Goal: Transaction & Acquisition: Purchase product/service

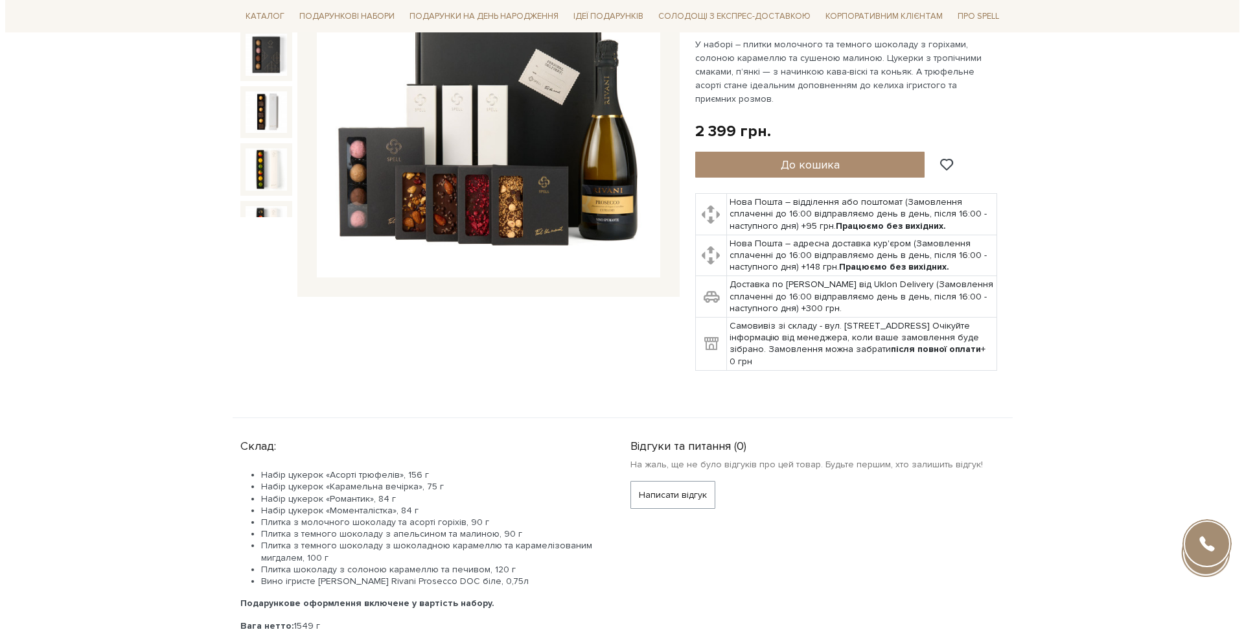
scroll to position [273, 0]
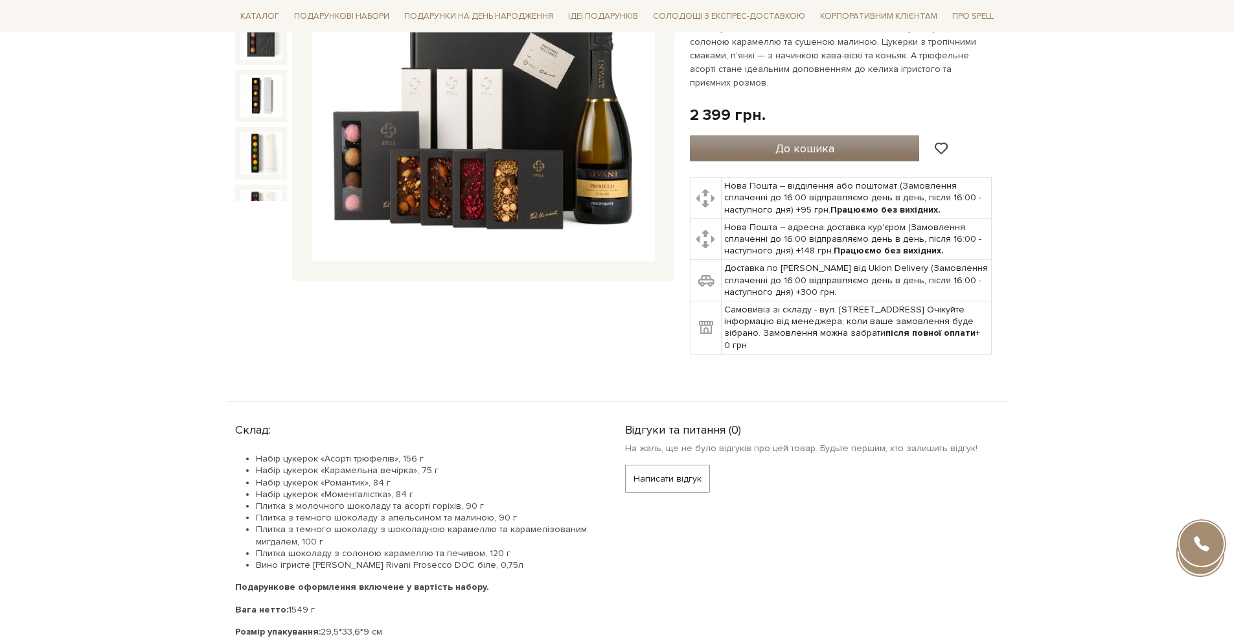
click at [820, 141] on span "До кошика" at bounding box center [804, 148] width 59 height 14
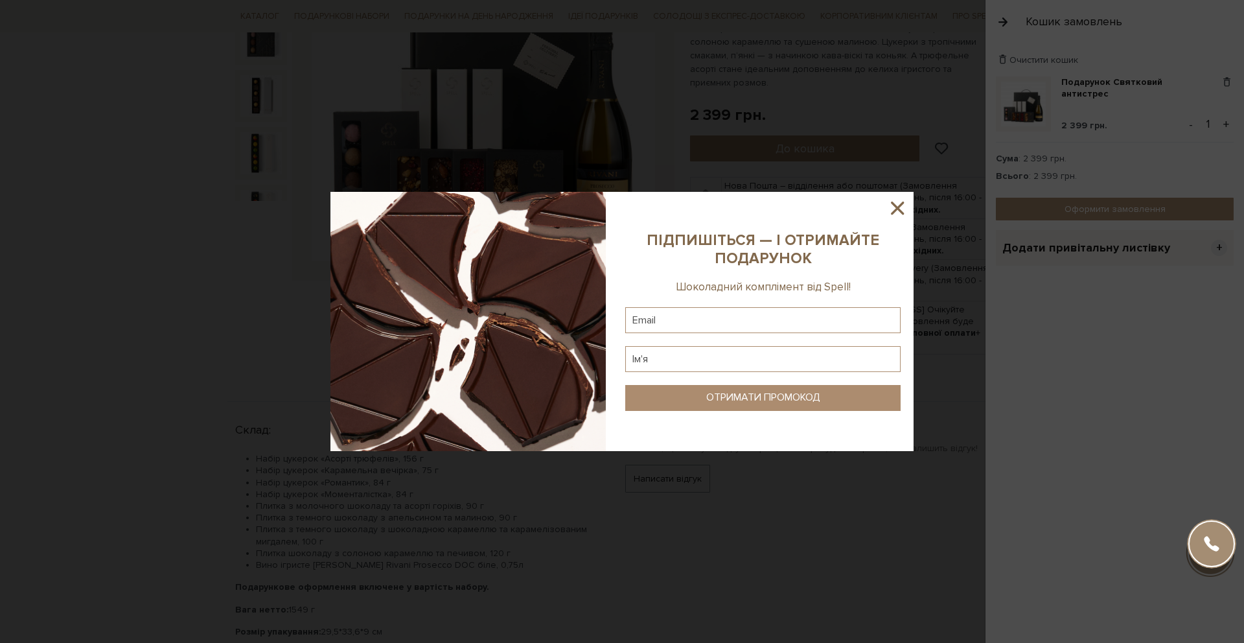
click at [899, 211] on icon at bounding box center [897, 207] width 13 height 13
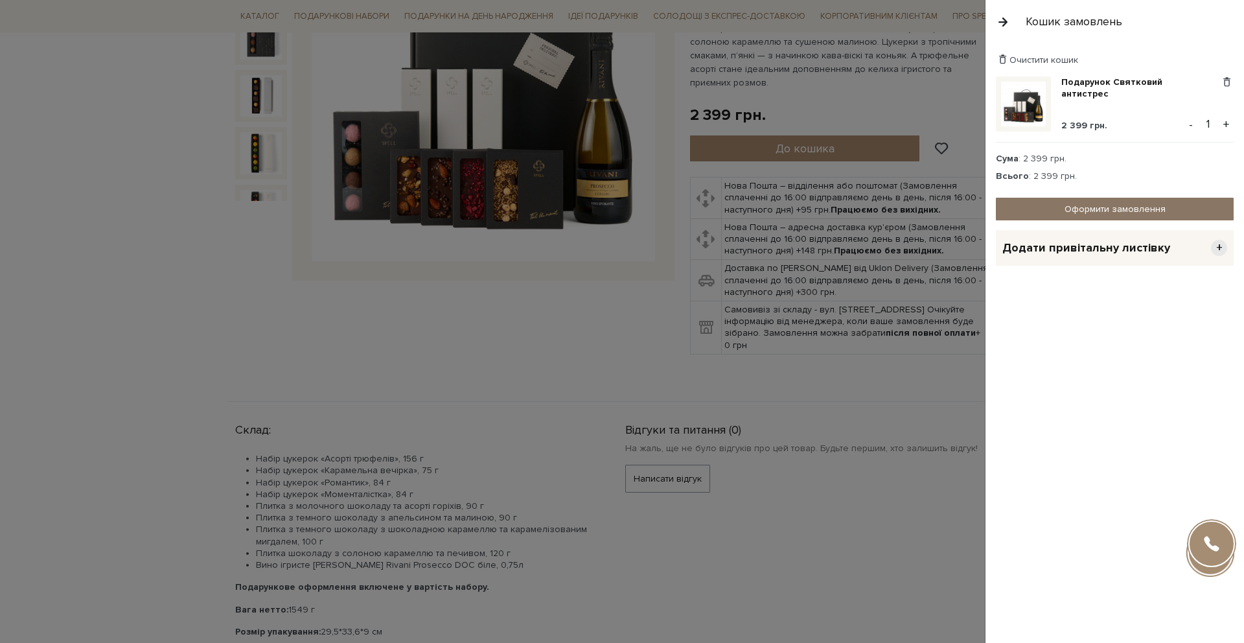
click at [1110, 209] on link "Оформити замовлення" at bounding box center [1115, 209] width 238 height 23
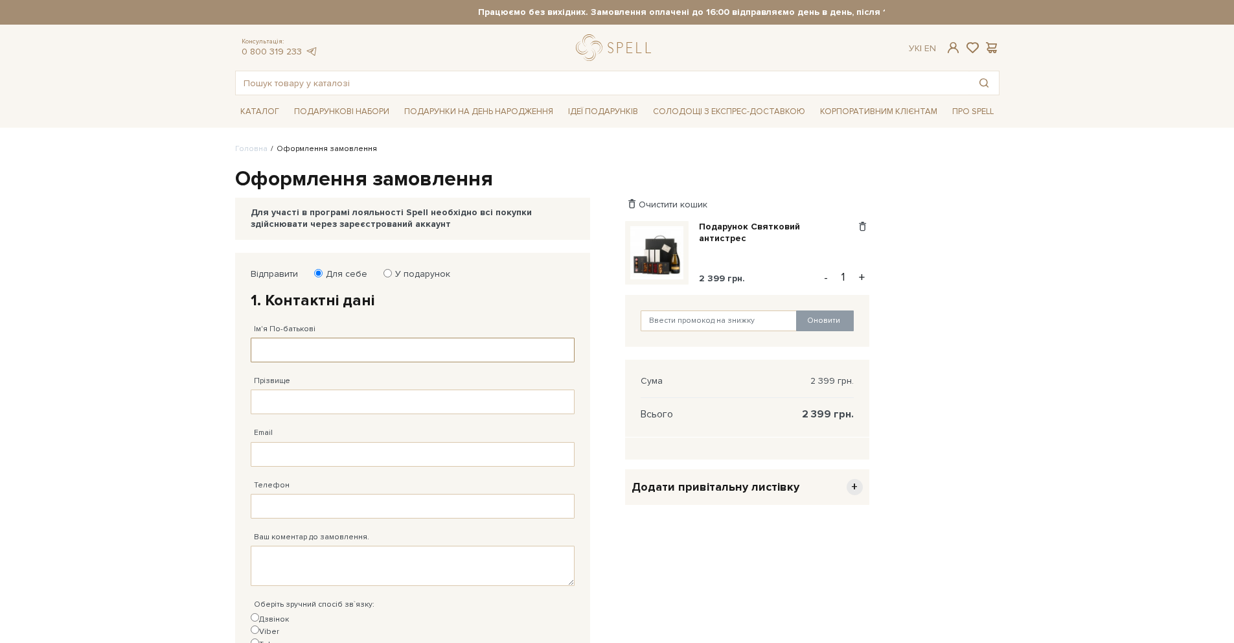
click at [387, 339] on input "Ім'я По-батькові" at bounding box center [413, 349] width 324 height 25
type input "Ilia"
type input "Sheviakov"
type input "iso@servers.com"
click at [417, 344] on input "Ilia" at bounding box center [413, 349] width 324 height 25
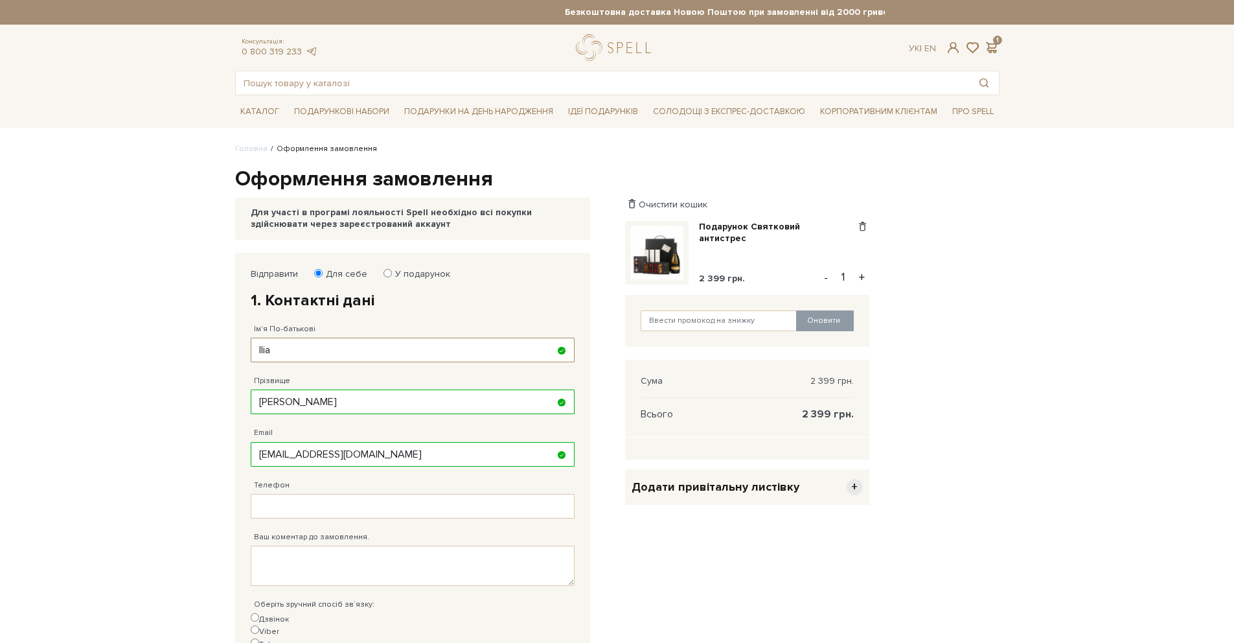
type input "Ы"
type input "Ілля"
type input "Шевяков"
click at [415, 506] on input "Телефон" at bounding box center [413, 506] width 324 height 25
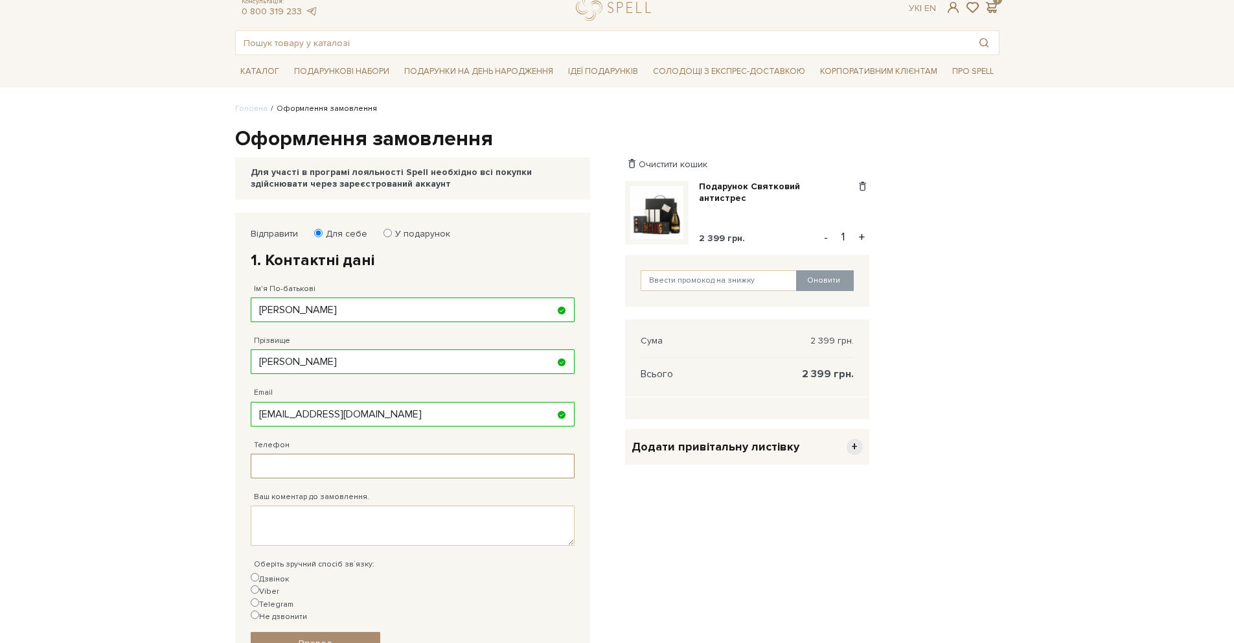
scroll to position [117, 0]
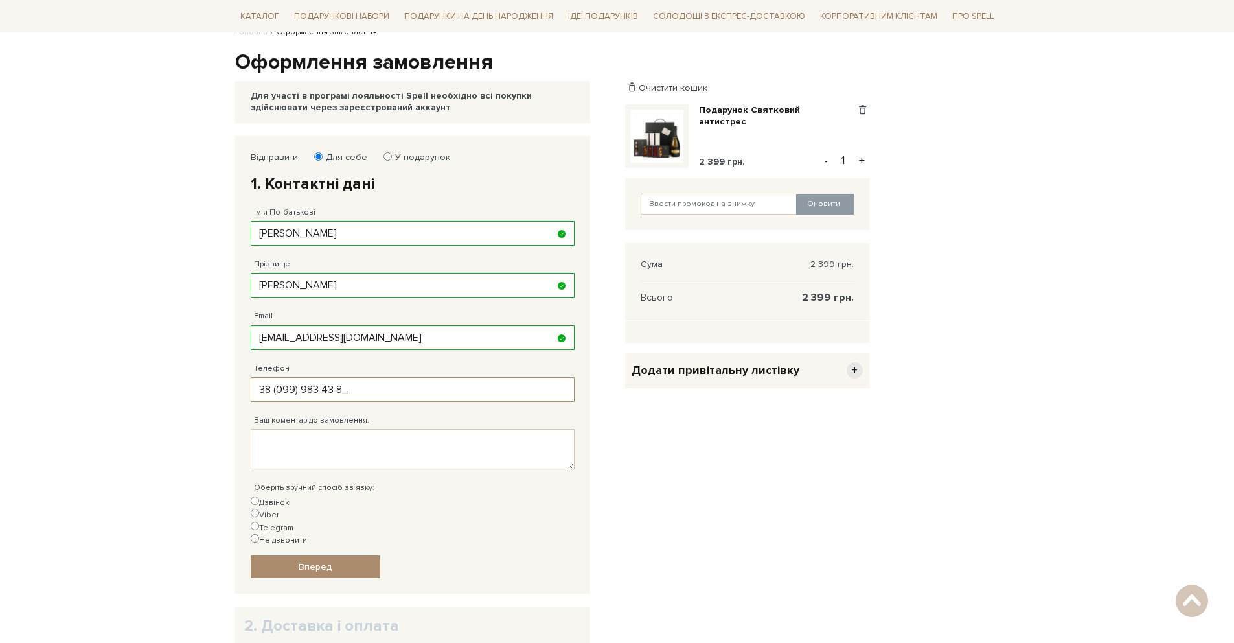
type input "38 (099) 983 43 88"
click at [409, 434] on textarea "Ваш коментар до замовлення." at bounding box center [413, 449] width 324 height 40
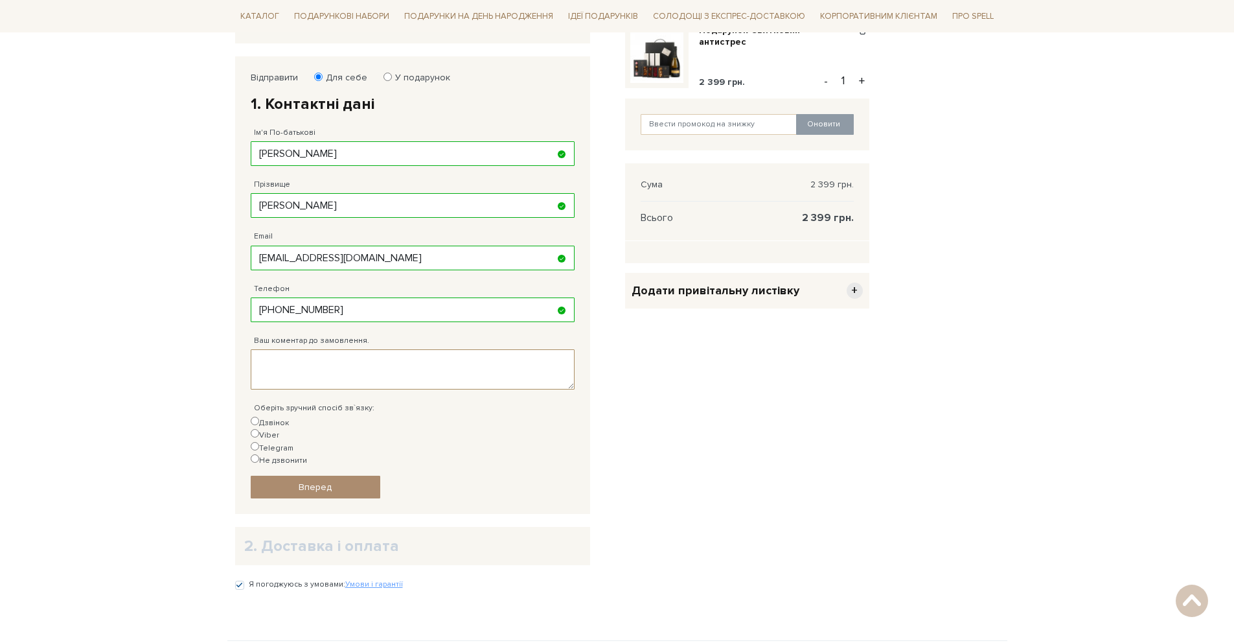
scroll to position [184, 0]
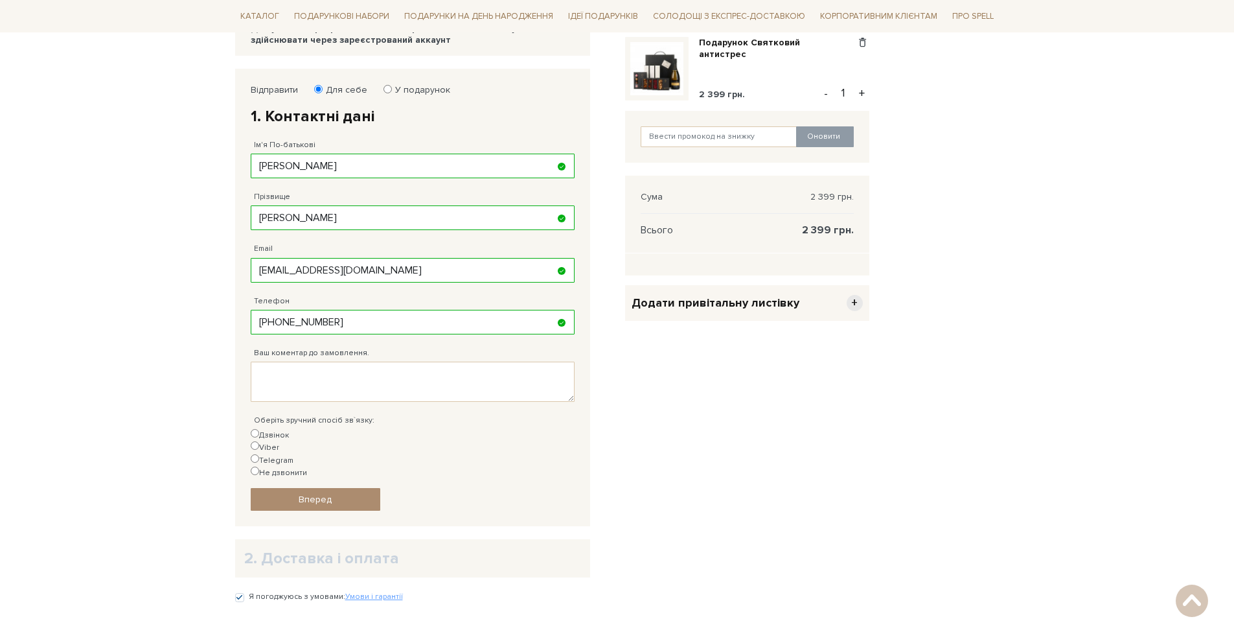
click at [259, 441] on input "Viber" at bounding box center [255, 445] width 8 height 8
radio input "true"
click at [323, 494] on span "Вперед" at bounding box center [315, 499] width 33 height 11
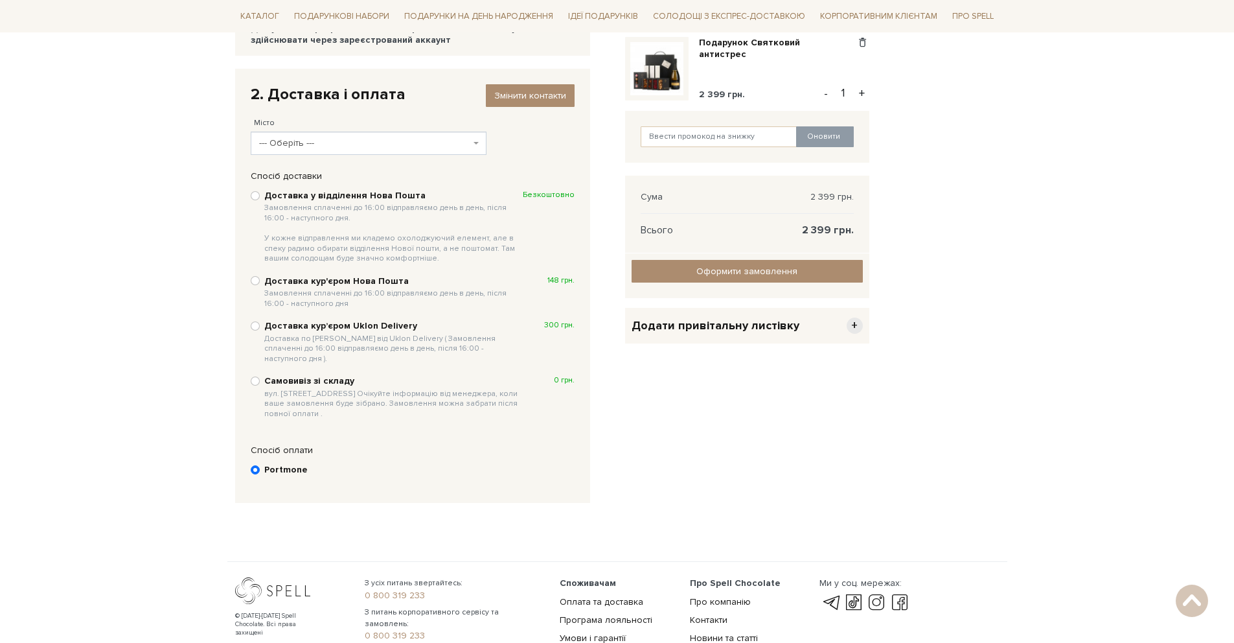
scroll to position [253, 0]
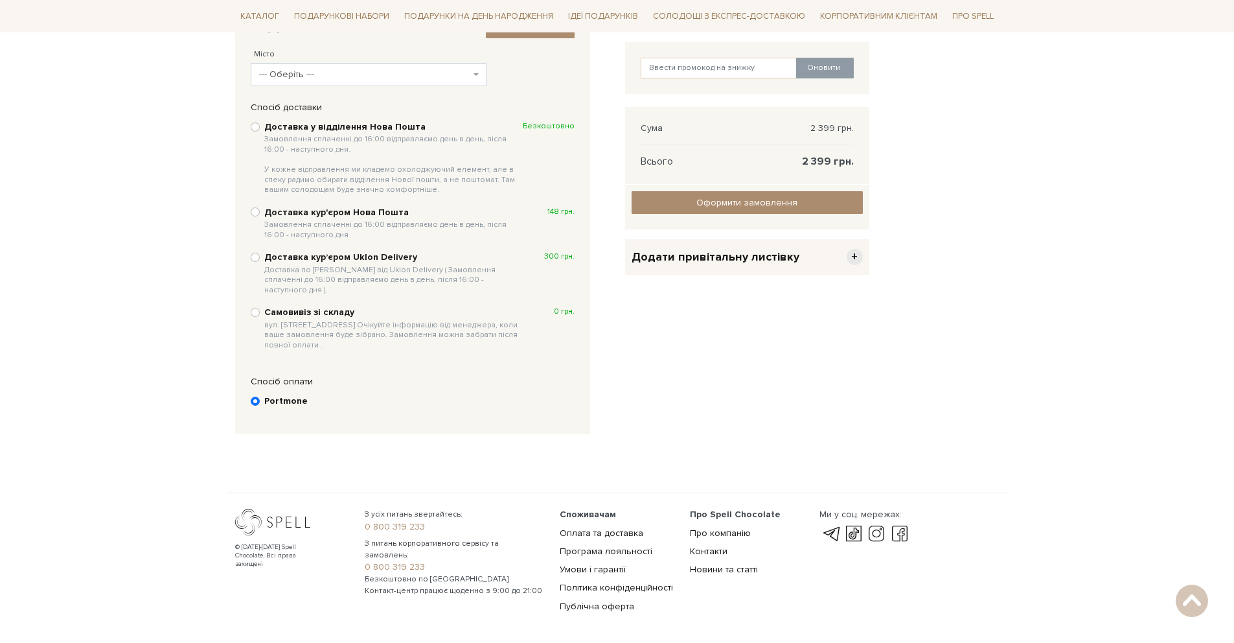
click at [350, 128] on b "Доставка у відділення Нова Пошта Замовлення сплаченні до 16:00 відправляємо ден…" at bounding box center [393, 158] width 258 height 74
click at [260, 128] on input "Доставка у відділення Нова Пошта Замовлення сплаченні до 16:00 відправляємо ден…" at bounding box center [255, 126] width 9 height 9
radio input "true"
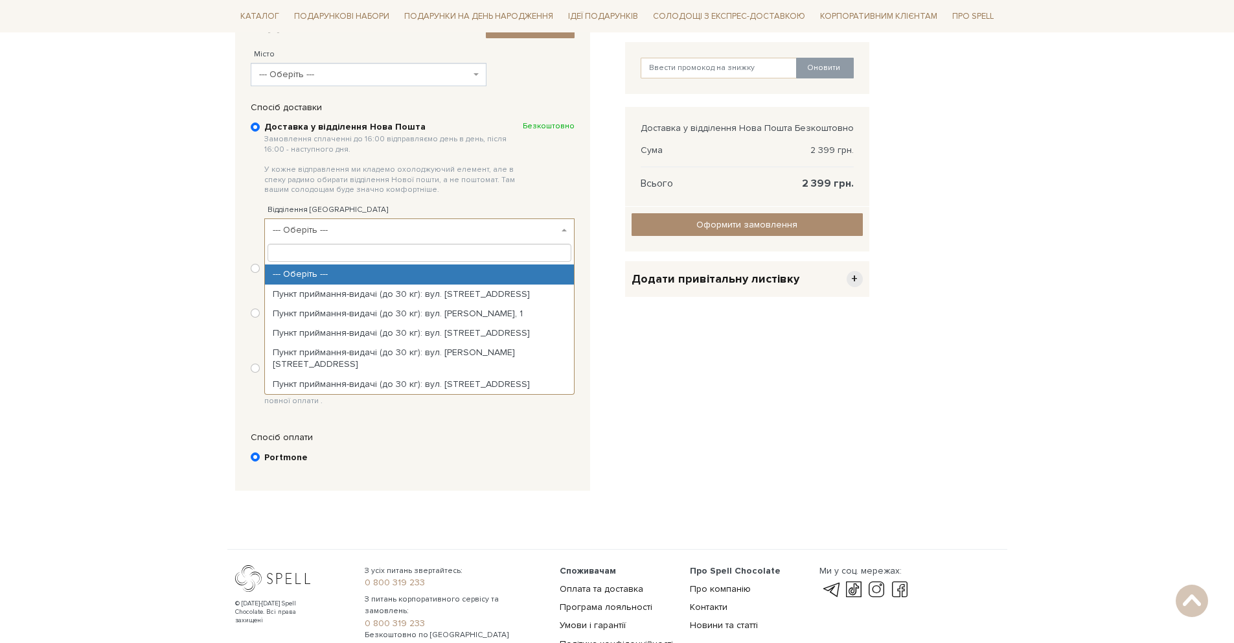
click at [369, 229] on span "--- Оберіть ---" at bounding box center [416, 229] width 286 height 13
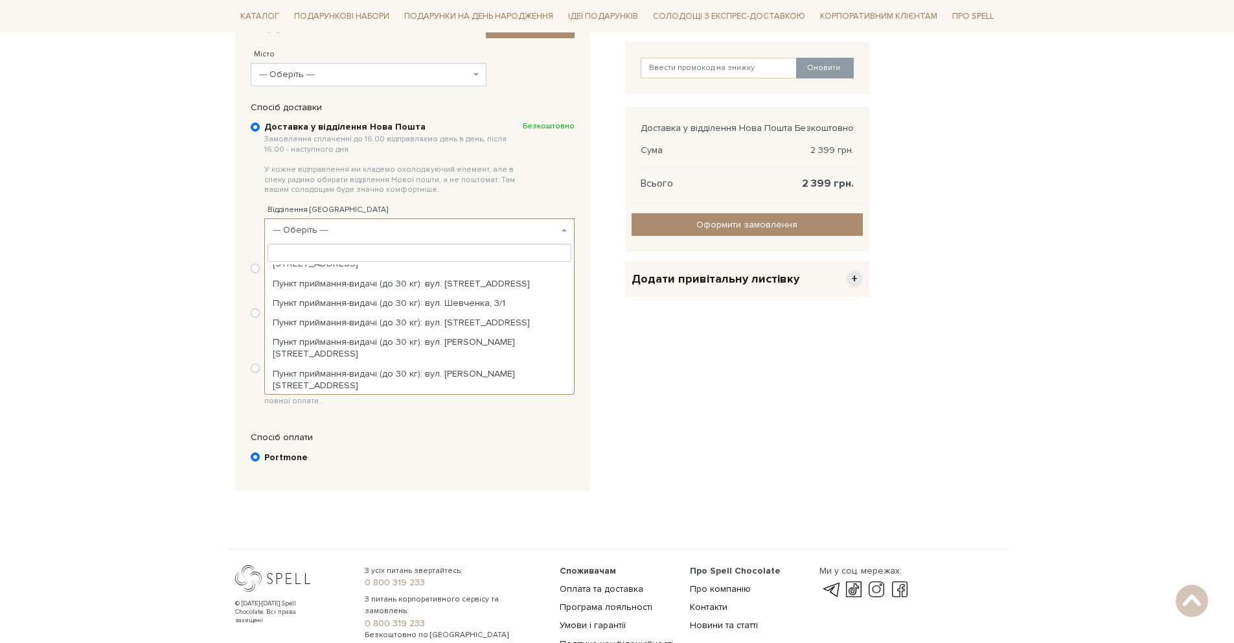
scroll to position [0, 0]
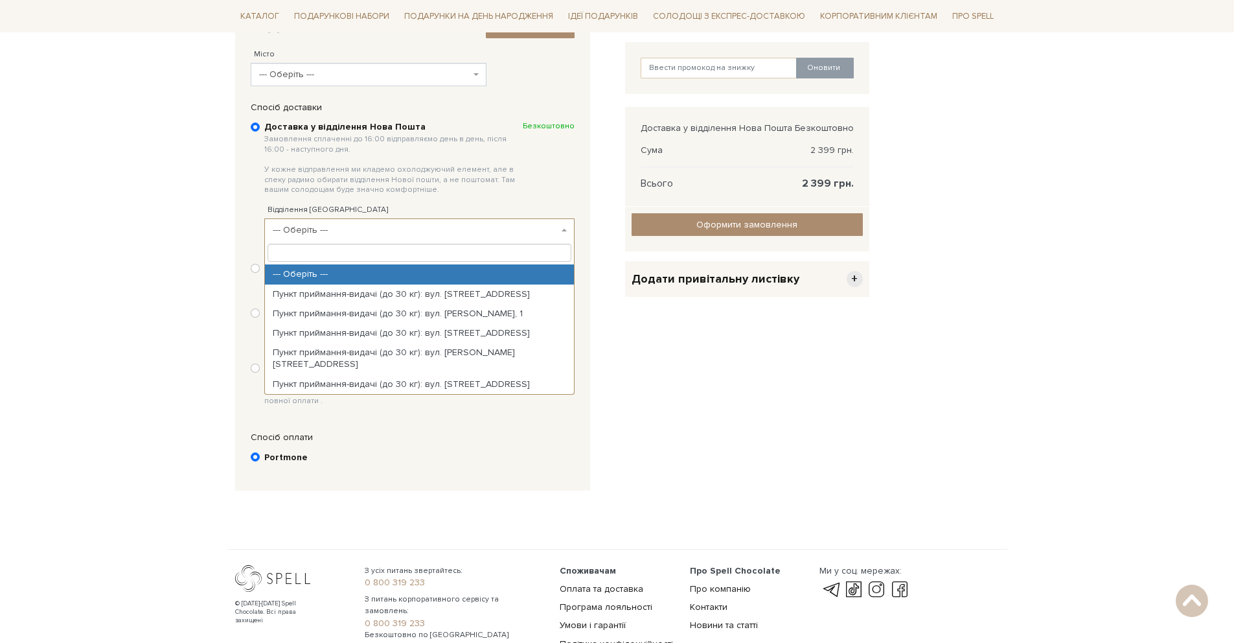
click at [434, 84] on span "--- Оберіть ---" at bounding box center [369, 74] width 236 height 23
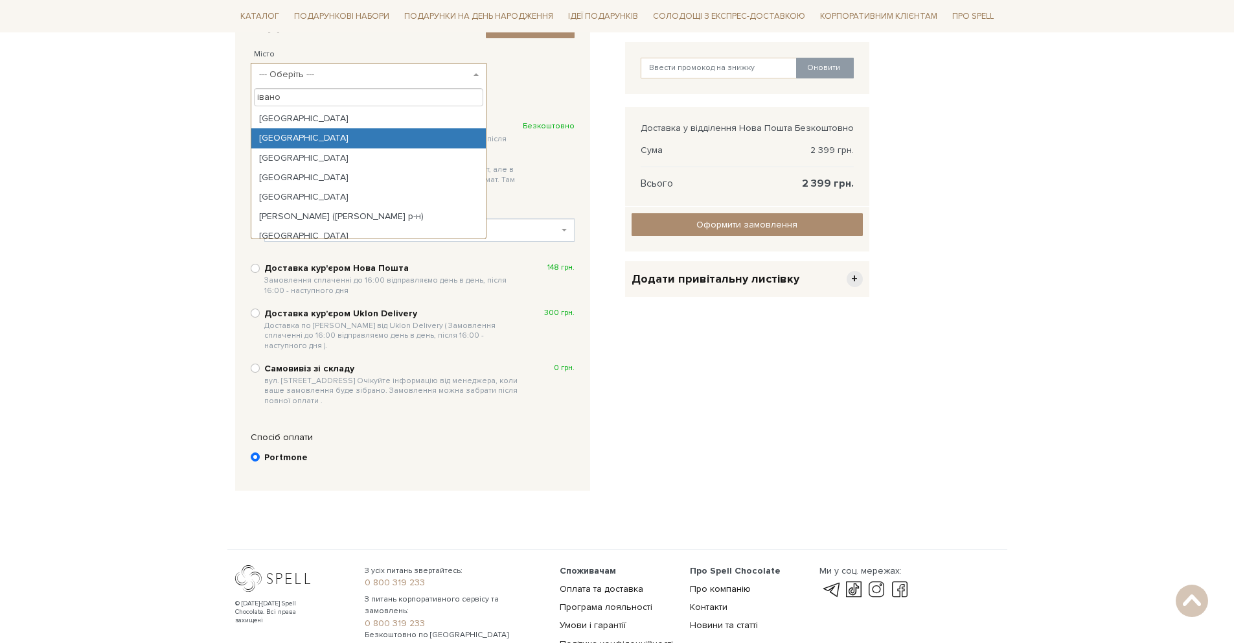
type input "івано"
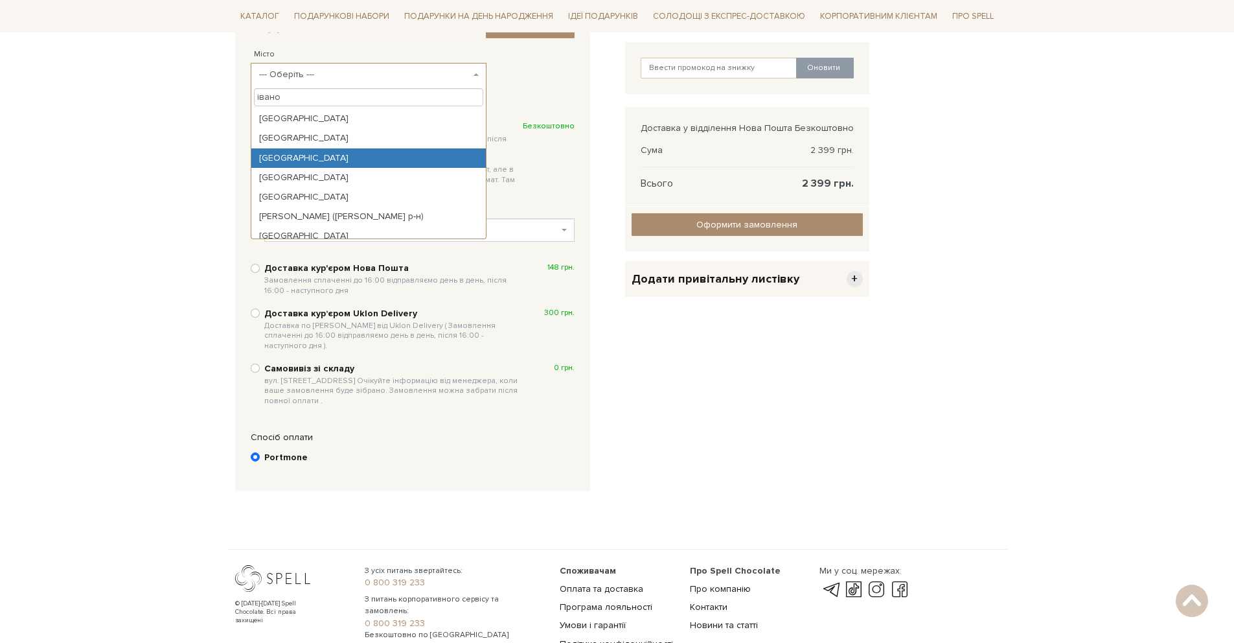
select select "Івано-Франківськ"
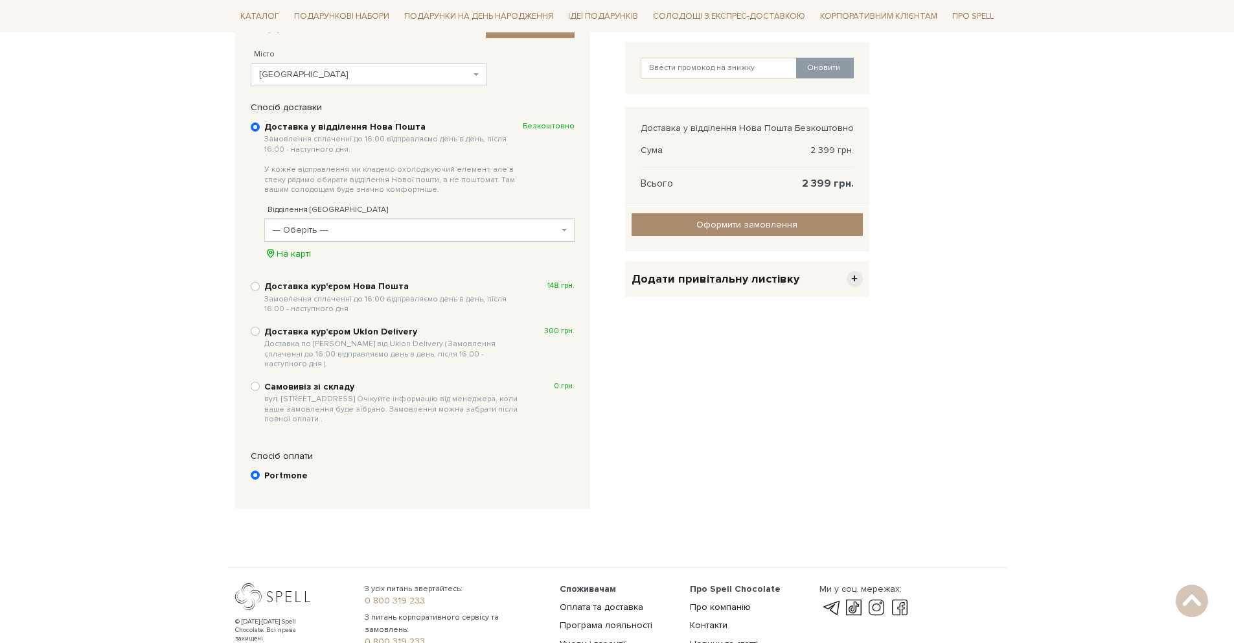
click at [403, 227] on span "--- Оберіть ---" at bounding box center [416, 229] width 286 height 13
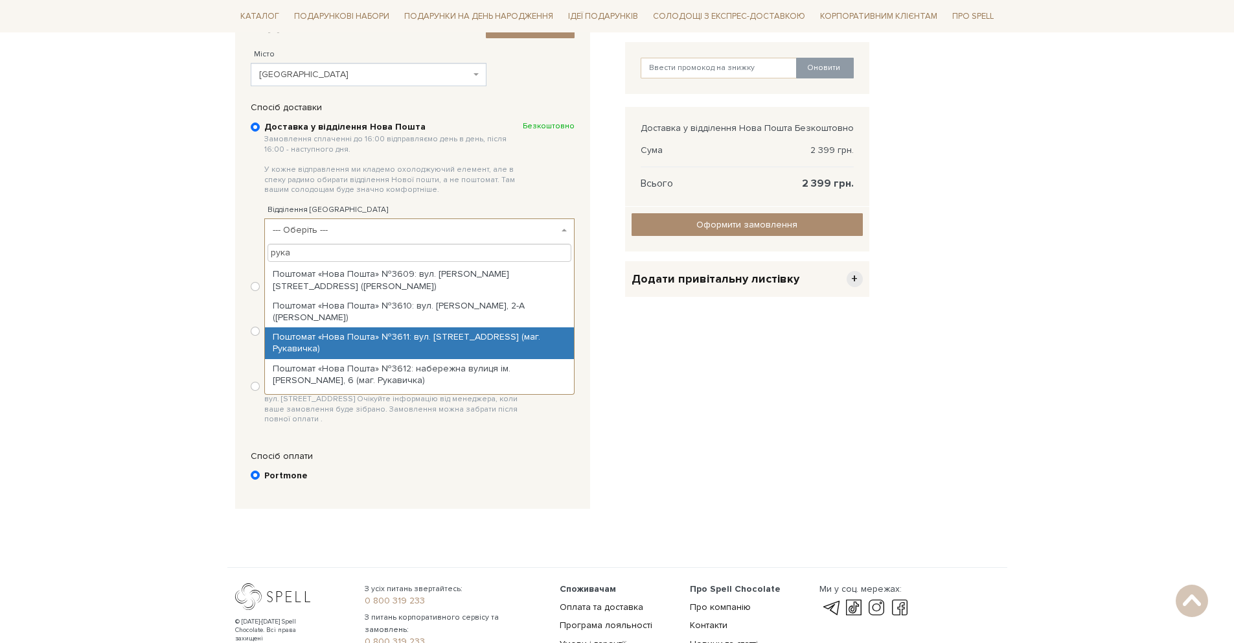
type input "рука"
select select "Поштомат «Нова Пошта» №3611: вул. Бандери, 14 (маг. Рукавичка)"
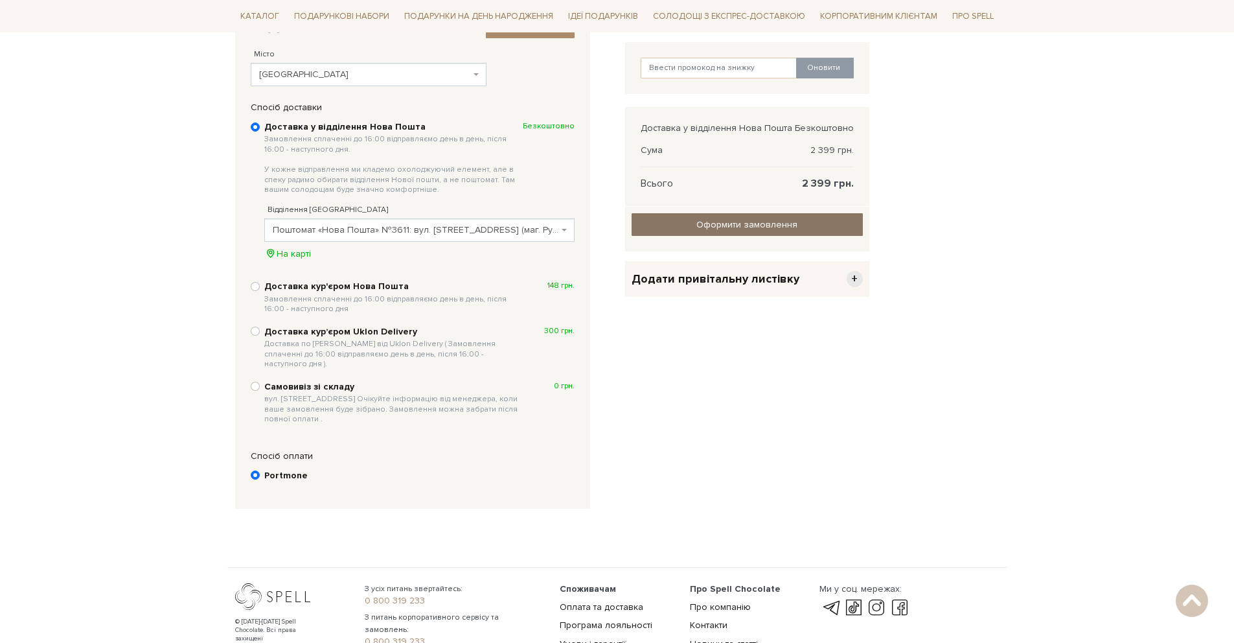
click at [744, 227] on input "Оформити замовлення" at bounding box center [747, 224] width 231 height 23
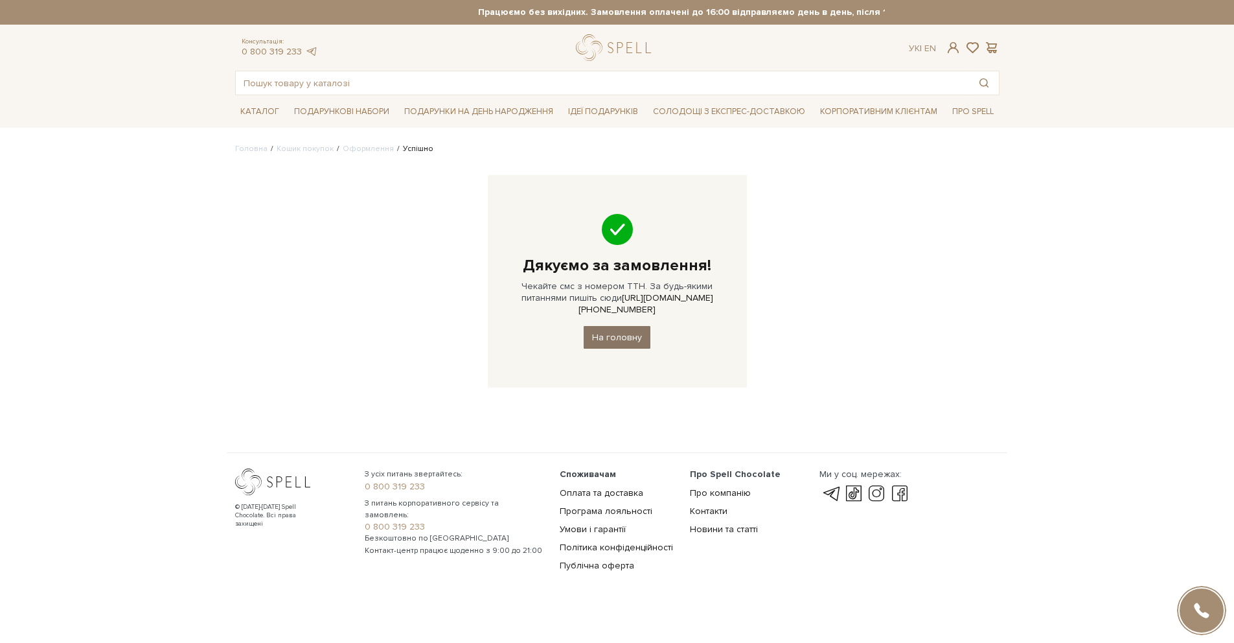
click at [624, 326] on link "На головну" at bounding box center [617, 337] width 67 height 23
